Goal: Task Accomplishment & Management: Use online tool/utility

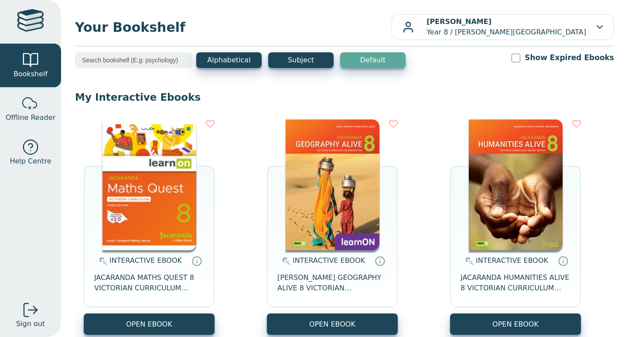
click at [401, 179] on div "INTERACTIVE EBOOK JACARANDA MATHS QUEST 8 VICTORIAN CURRICULUM LEARNON EBOOK 3E…" at bounding box center [344, 343] width 539 height 465
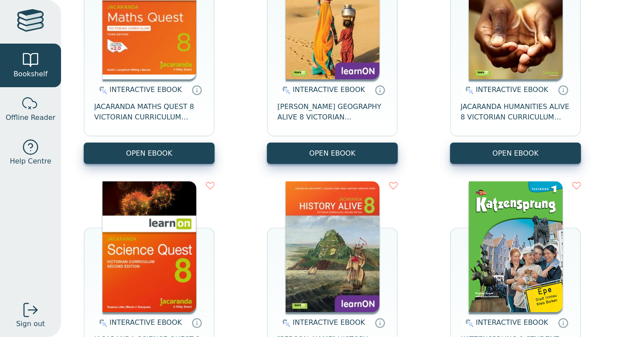
scroll to position [219, 0]
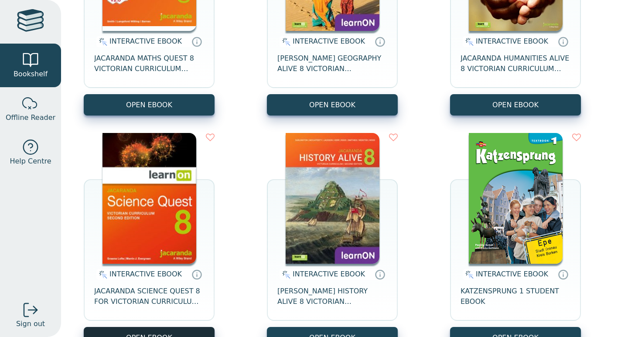
click at [151, 330] on button "OPEN EBOOK" at bounding box center [149, 337] width 131 height 21
click at [166, 332] on button "OPEN EBOOK" at bounding box center [149, 337] width 131 height 21
